Goal: Find specific page/section: Find specific page/section

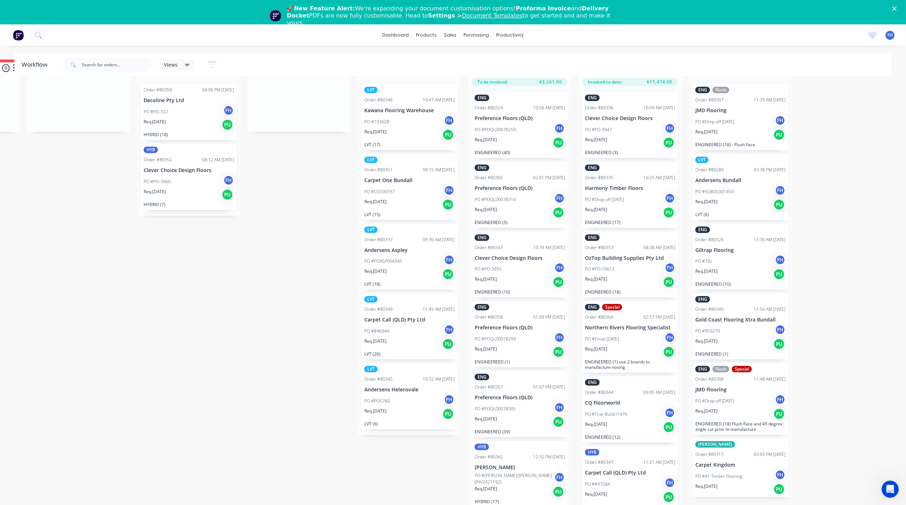
scroll to position [37, 320]
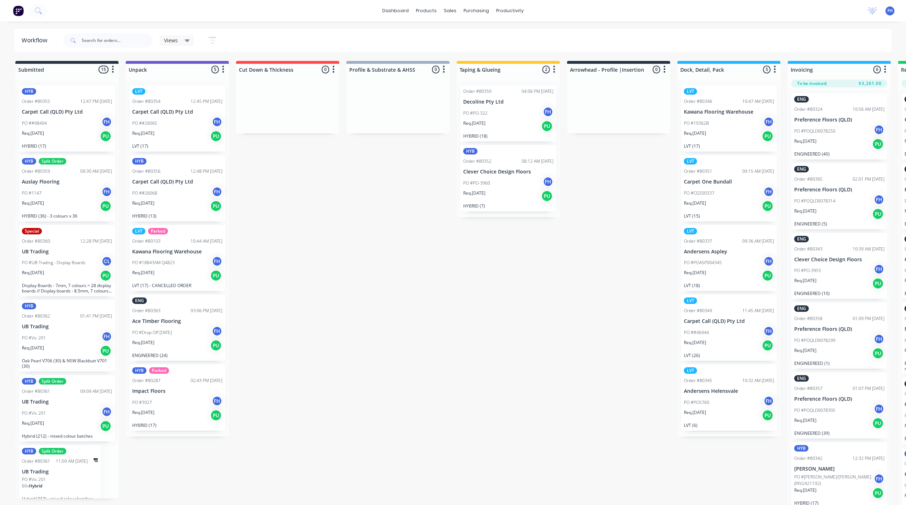
click at [184, 35] on div "Views" at bounding box center [177, 40] width 34 height 11
click at [200, 122] on button "Hybrid/LVT" at bounding box center [203, 122] width 76 height 8
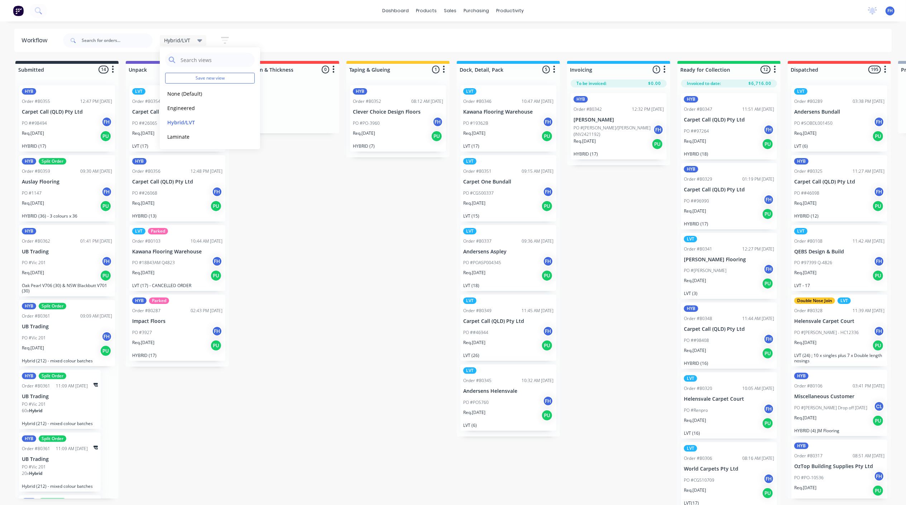
click at [590, 248] on div "Submitted 14 Summaries Total order value Invoiced to date To be invoiced HYB Or…" at bounding box center [644, 283] width 1299 height 445
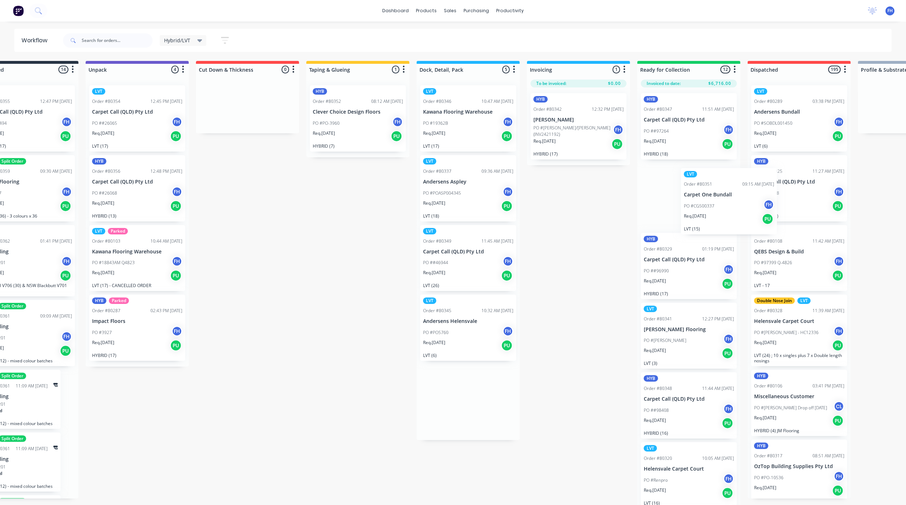
scroll to position [0, 42]
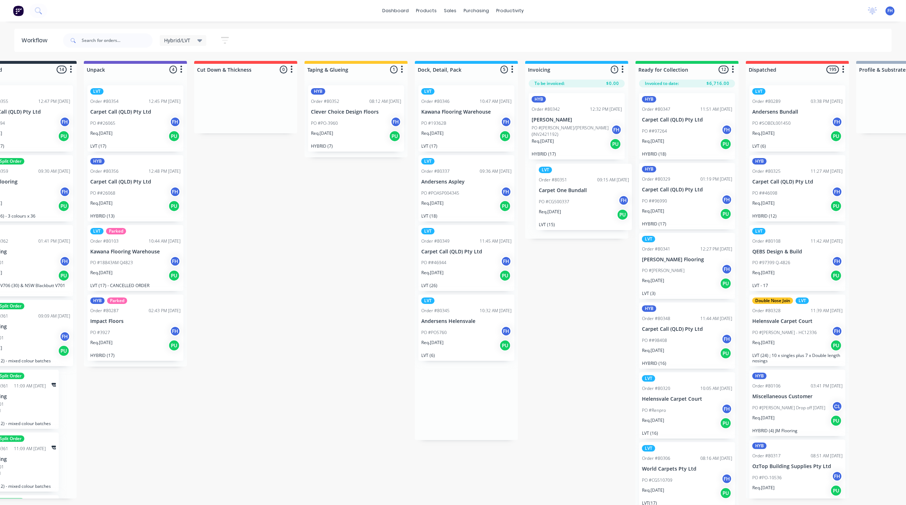
drag, startPoint x: 525, startPoint y: 186, endPoint x: 602, endPoint y: 195, distance: 77.9
click at [602, 195] on div "Submitted 14 Summaries Total order value Invoiced to date To be invoiced HYB Or…" at bounding box center [602, 283] width 1299 height 445
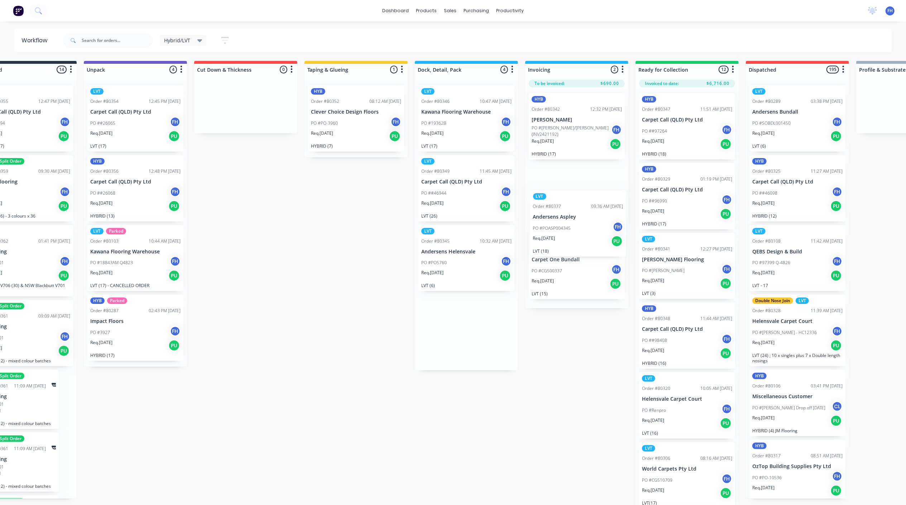
drag, startPoint x: 448, startPoint y: 180, endPoint x: 563, endPoint y: 215, distance: 120.4
click at [563, 215] on div "Submitted 14 Summaries Total order value Invoiced to date To be invoiced HYB Or…" at bounding box center [602, 283] width 1299 height 445
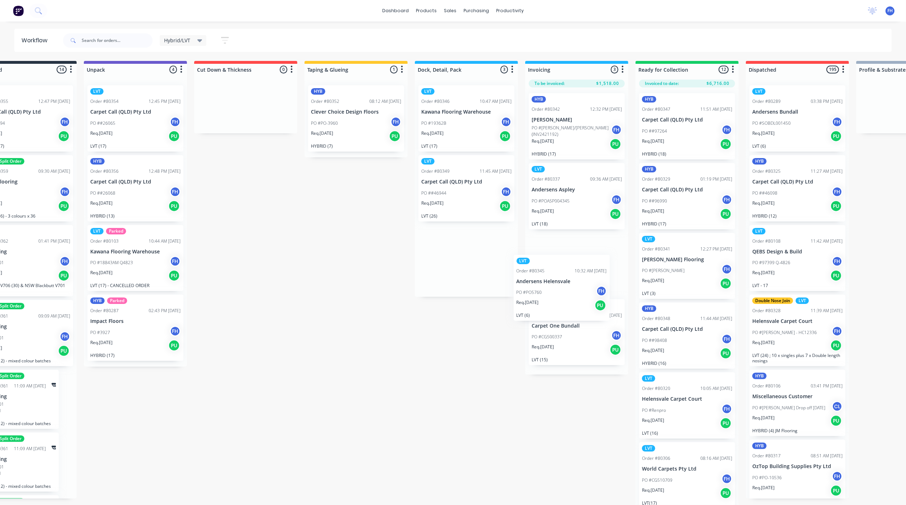
drag, startPoint x: 474, startPoint y: 247, endPoint x: 573, endPoint y: 277, distance: 103.3
click at [573, 277] on div "Submitted 14 Summaries Total order value Invoiced to date To be invoiced HYB Or…" at bounding box center [602, 283] width 1299 height 445
